Goal: Task Accomplishment & Management: Use online tool/utility

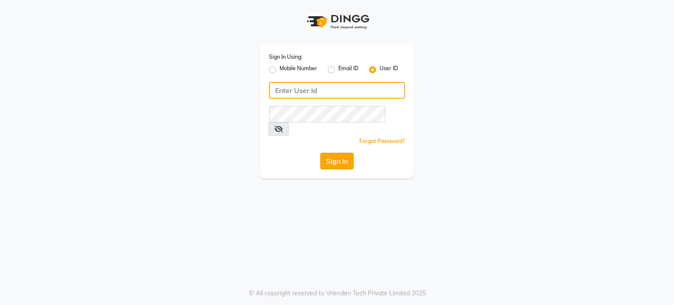
type input "amtoam"
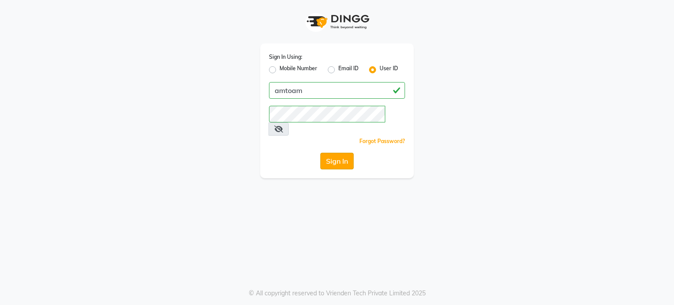
click at [347, 153] on button "Sign In" at bounding box center [336, 161] width 33 height 17
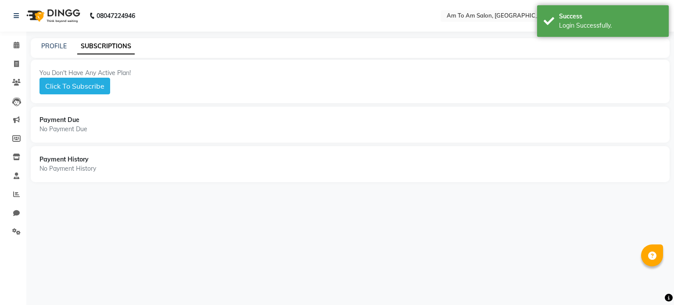
select select "en"
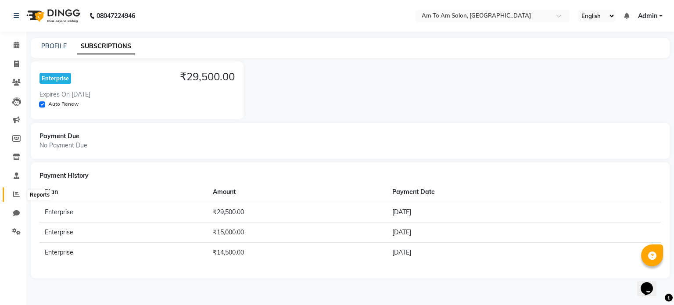
click at [10, 193] on span at bounding box center [16, 194] width 15 height 10
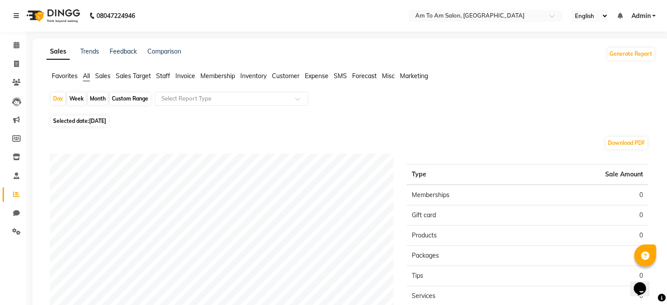
click at [169, 75] on span "Staff" at bounding box center [163, 76] width 14 height 8
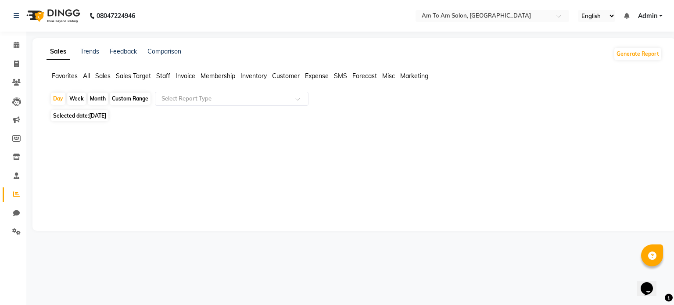
click at [100, 100] on div "Month" at bounding box center [98, 99] width 20 height 12
select select "9"
select select "2025"
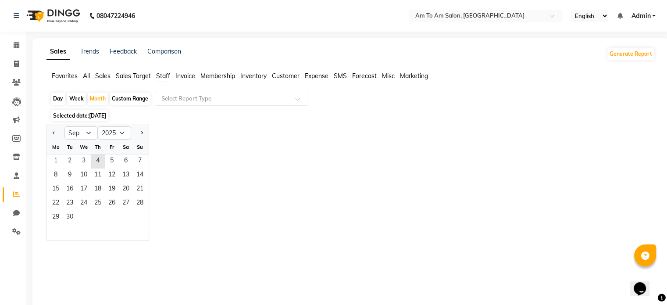
click at [58, 154] on div "Mo" at bounding box center [56, 147] width 14 height 14
click at [57, 159] on span "1" at bounding box center [56, 161] width 14 height 14
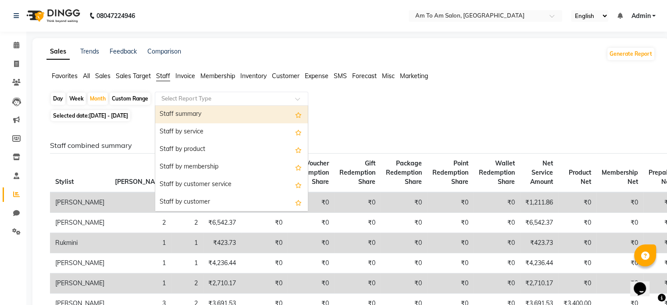
click at [299, 98] on span at bounding box center [300, 101] width 11 height 9
click at [234, 114] on div "Staff summary" at bounding box center [231, 115] width 153 height 18
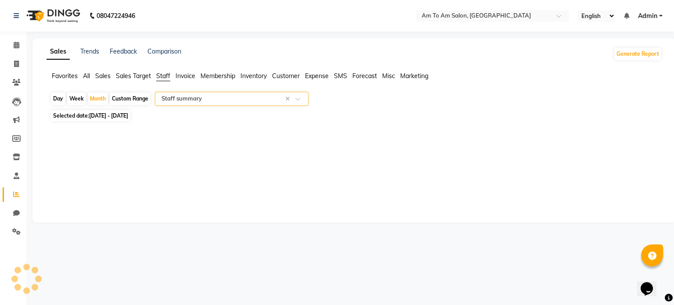
select select "full_report"
select select "csv"
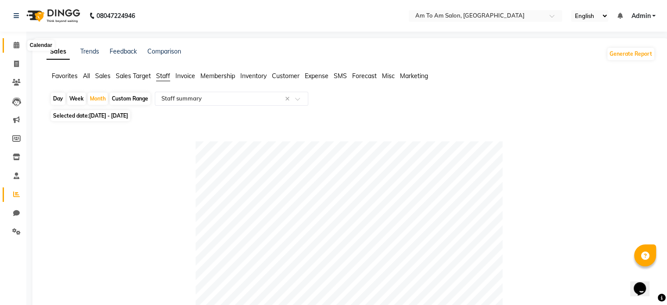
click at [18, 43] on icon at bounding box center [17, 45] width 6 height 7
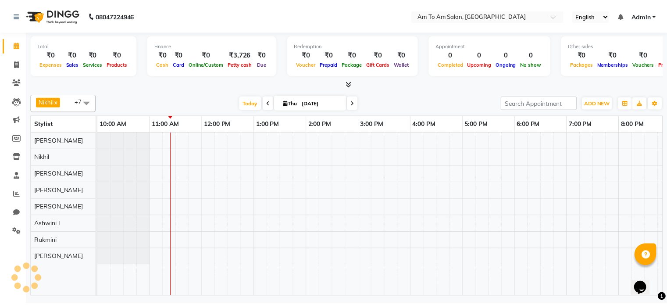
scroll to position [0, 53]
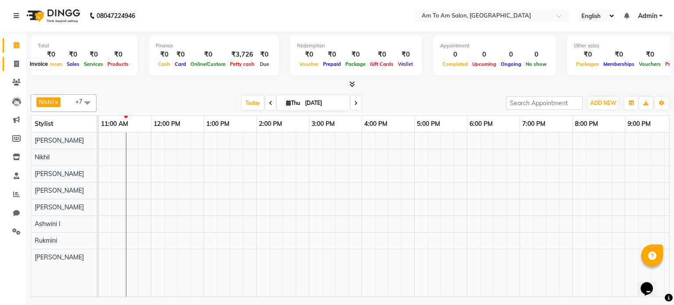
drag, startPoint x: 12, startPoint y: 62, endPoint x: 7, endPoint y: 68, distance: 8.4
click at [12, 62] on span at bounding box center [16, 64] width 15 height 10
select select "6661"
select select "service"
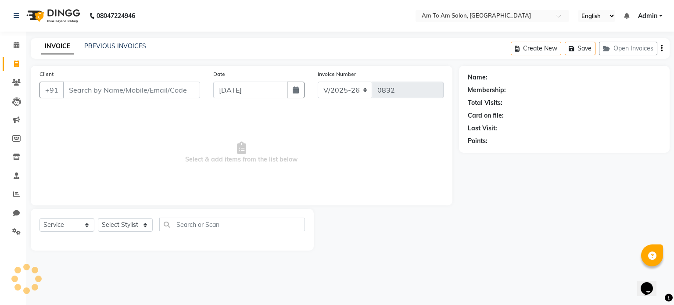
select select "51659"
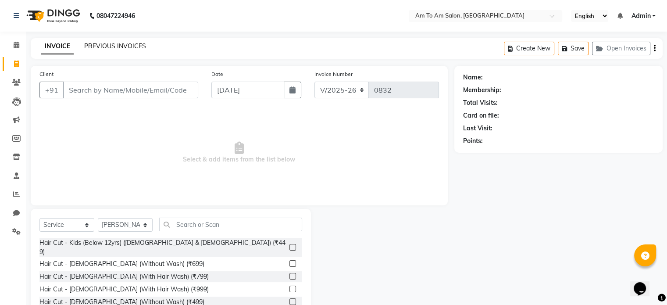
click at [89, 47] on link "PREVIOUS INVOICES" at bounding box center [115, 46] width 62 height 8
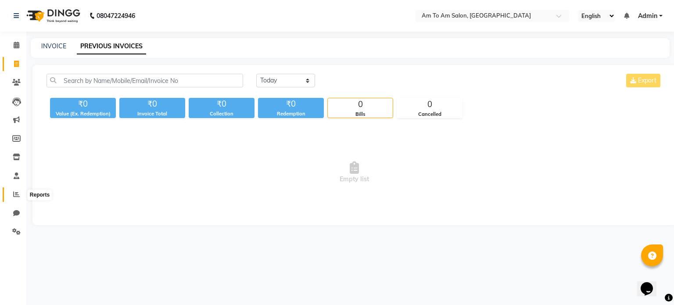
click at [16, 196] on icon at bounding box center [16, 194] width 7 height 7
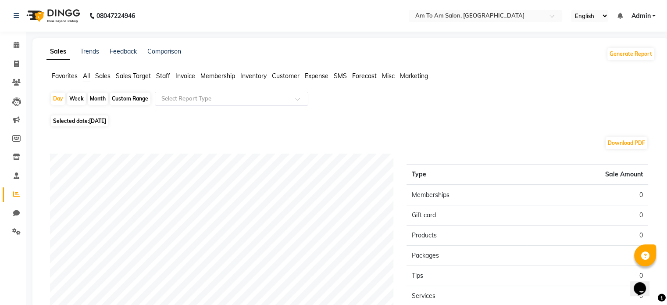
click at [97, 97] on div "Month" at bounding box center [98, 99] width 20 height 12
select select "9"
select select "2025"
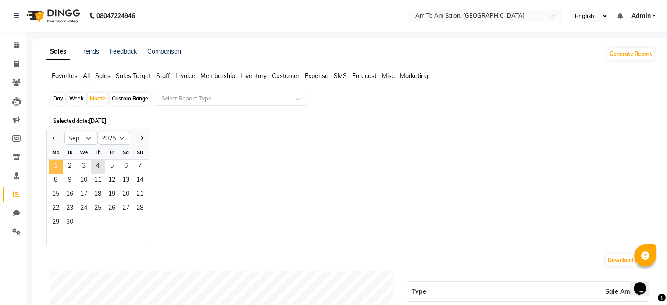
click at [54, 164] on span "1" at bounding box center [56, 167] width 14 height 14
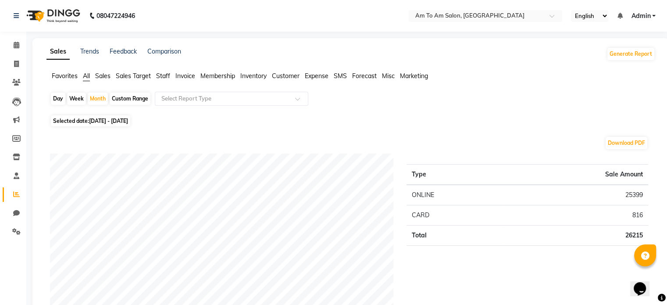
click at [131, 97] on div "Custom Range" at bounding box center [130, 99] width 41 height 12
select select "9"
select select "2025"
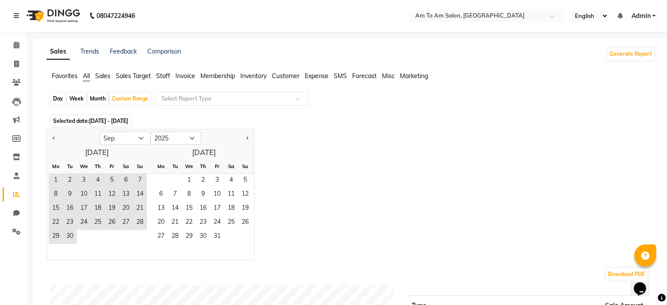
click at [164, 77] on span "Staff" at bounding box center [163, 76] width 14 height 8
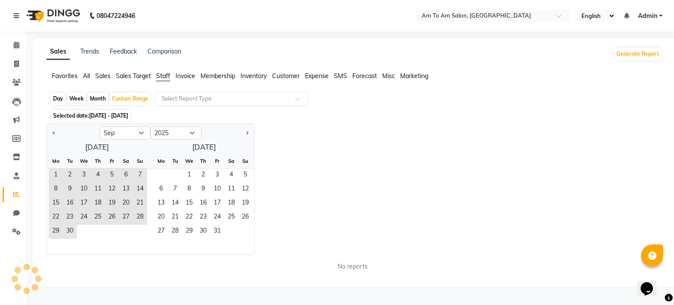
click at [258, 98] on input "text" at bounding box center [223, 98] width 126 height 9
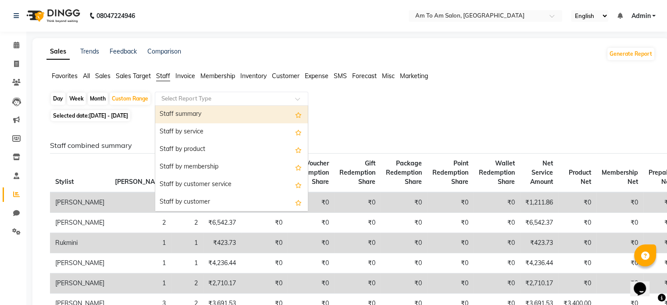
click at [244, 118] on div "Staff summary" at bounding box center [231, 115] width 153 height 18
select select "full_report"
select select "csv"
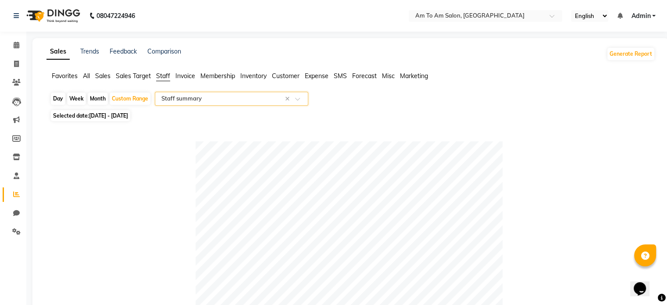
click at [93, 97] on div "Month" at bounding box center [98, 99] width 20 height 12
select select "9"
select select "2025"
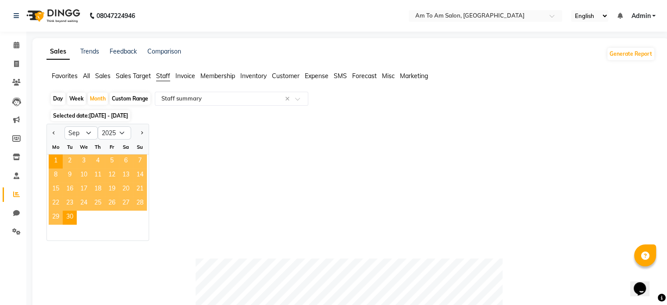
click at [163, 78] on span "Staff" at bounding box center [163, 76] width 14 height 8
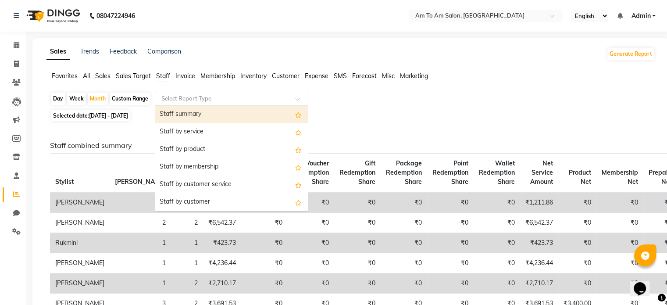
click at [291, 103] on div "Select Report Type" at bounding box center [232, 99] width 154 height 14
click at [282, 118] on div "Staff summary" at bounding box center [231, 115] width 153 height 18
select select "full_report"
select select "csv"
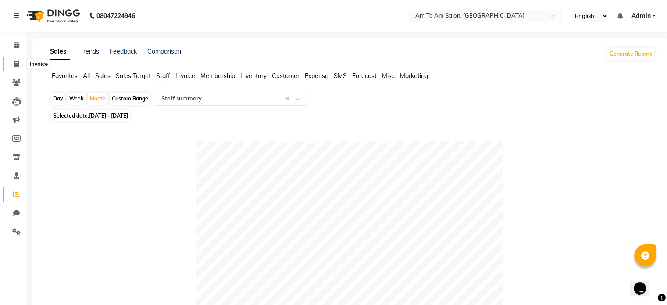
click at [17, 63] on icon at bounding box center [16, 64] width 5 height 7
select select "6661"
select select "service"
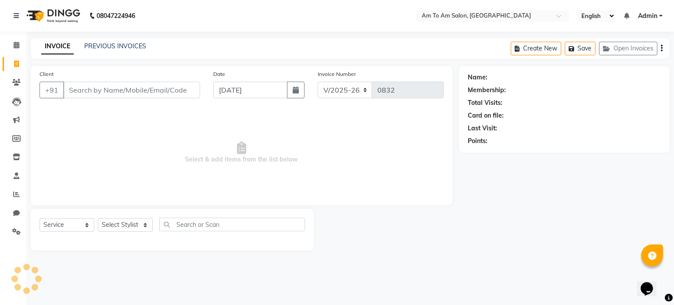
select select "51659"
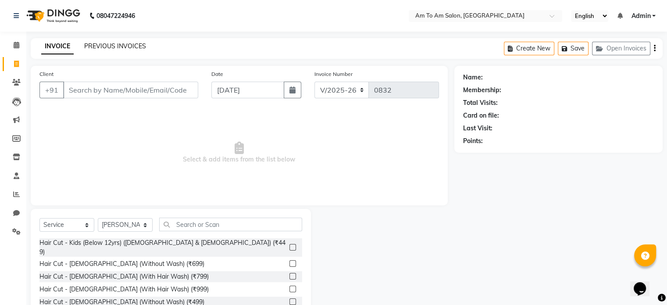
click at [91, 46] on link "PREVIOUS INVOICES" at bounding box center [115, 46] width 62 height 8
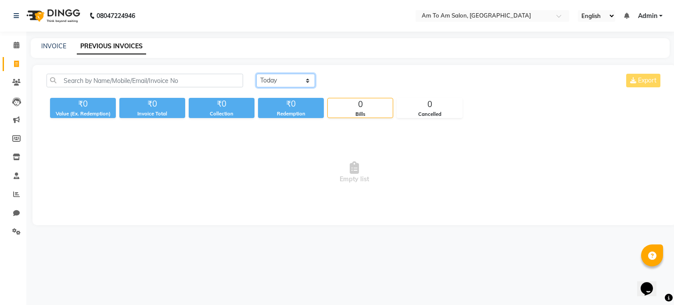
click at [277, 76] on select "[DATE] [DATE] Custom Range" at bounding box center [285, 81] width 59 height 14
click at [256, 74] on select "[DATE] [DATE] Custom Range" at bounding box center [285, 81] width 59 height 14
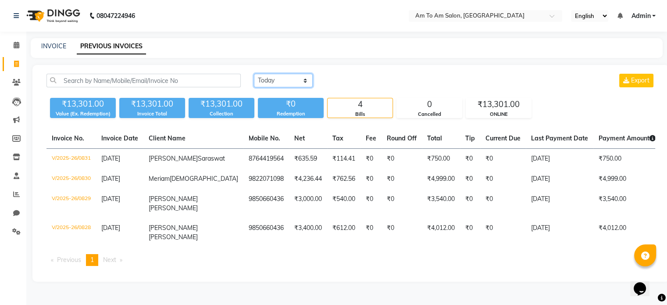
scroll to position [14, 0]
click at [277, 74] on select "[DATE] [DATE] Custom Range" at bounding box center [283, 81] width 59 height 14
select select "range"
click at [254, 74] on select "[DATE] [DATE] Custom Range" at bounding box center [283, 81] width 59 height 14
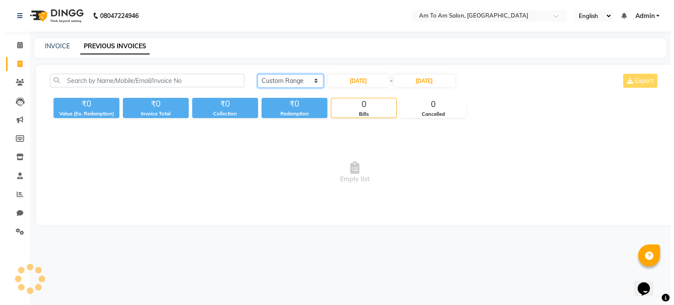
scroll to position [0, 0]
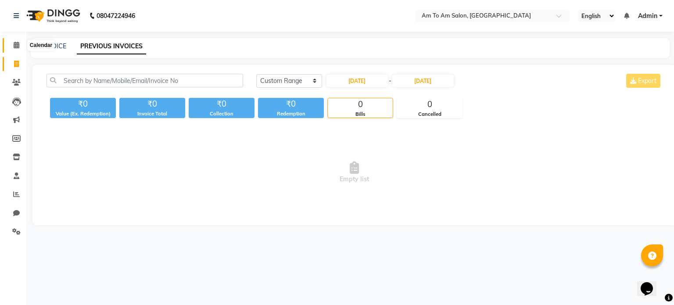
click at [14, 48] on icon at bounding box center [17, 45] width 6 height 7
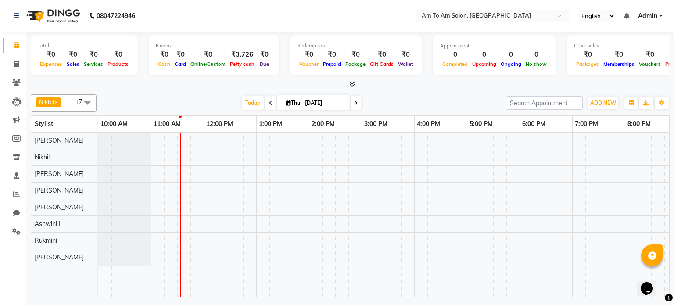
click at [266, 101] on span at bounding box center [270, 103] width 11 height 14
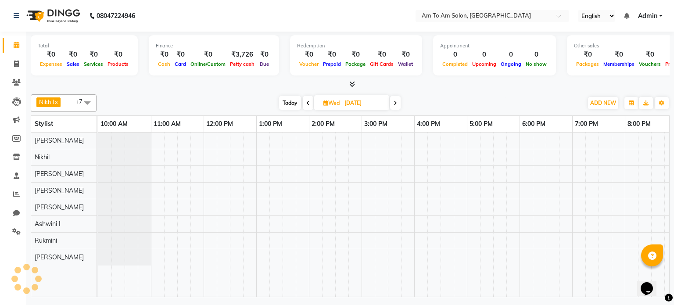
scroll to position [0, 53]
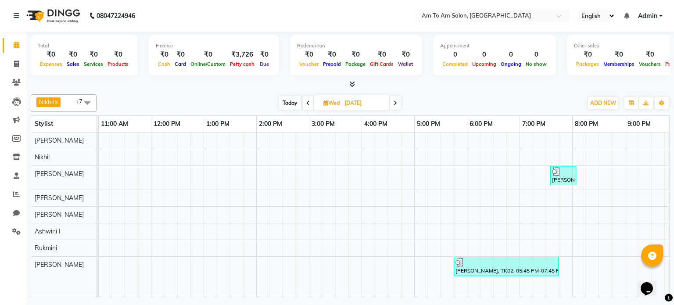
click at [309, 104] on span at bounding box center [308, 103] width 11 height 14
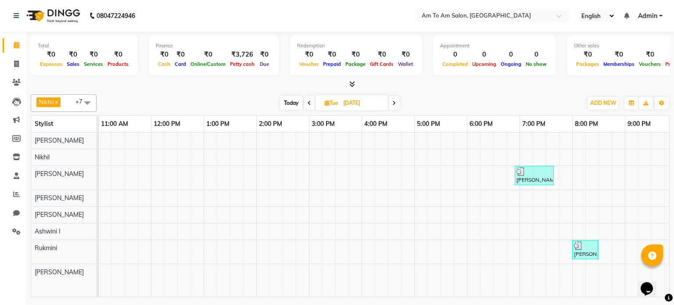
click at [308, 103] on icon at bounding box center [309, 102] width 4 height 5
type input "[DATE]"
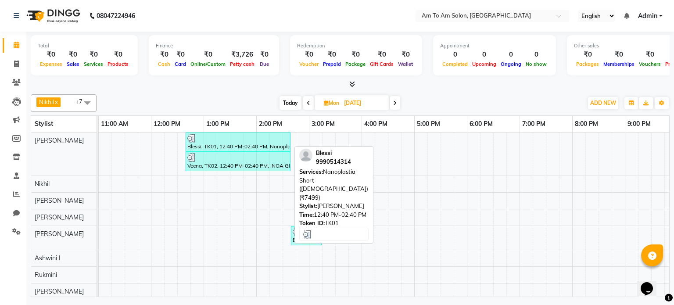
click at [229, 147] on div "Blessi, TK01, 12:40 PM-02:40 PM, Nanoplastia Short ([DEMOGRAPHIC_DATA]) (₹7499)" at bounding box center [237, 142] width 103 height 17
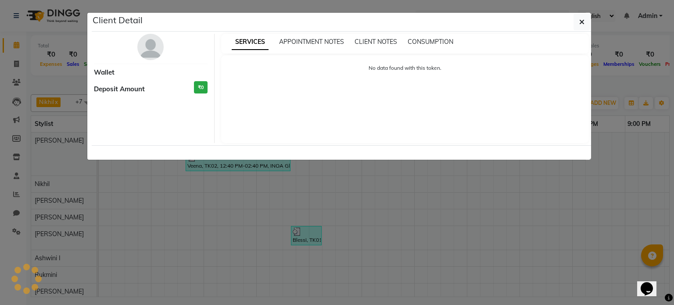
select select "3"
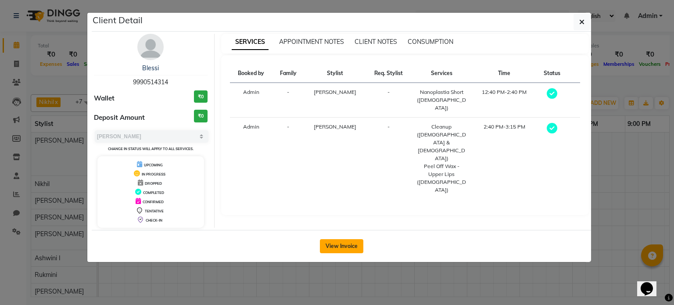
click at [357, 242] on button "View Invoice" at bounding box center [341, 246] width 43 height 14
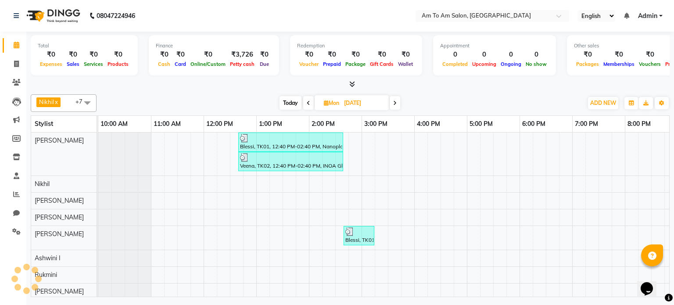
click at [296, 104] on span "Today" at bounding box center [290, 103] width 22 height 14
type input "[DATE]"
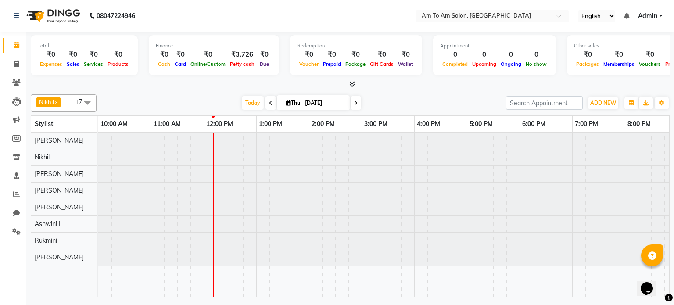
click at [206, 17] on nav "08047224946 Select Location × Am To Am Salon, Sangamwadi English ENGLISH Españo…" at bounding box center [337, 16] width 674 height 32
